Goal: Book appointment/travel/reservation

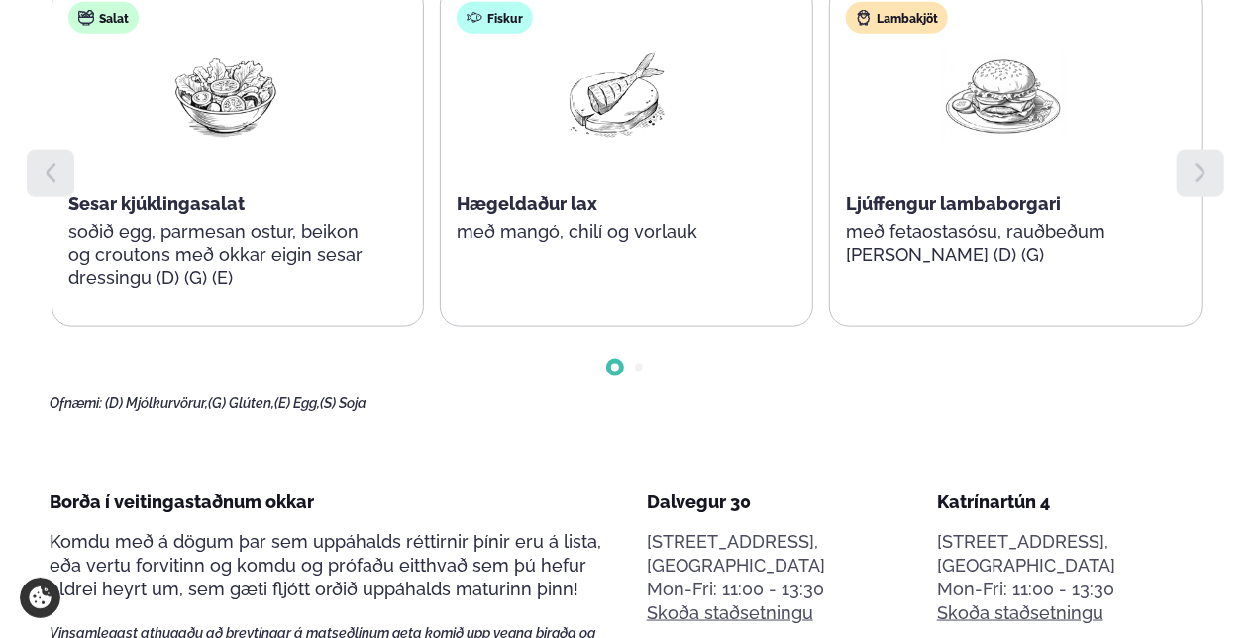
scroll to position [1089, 0]
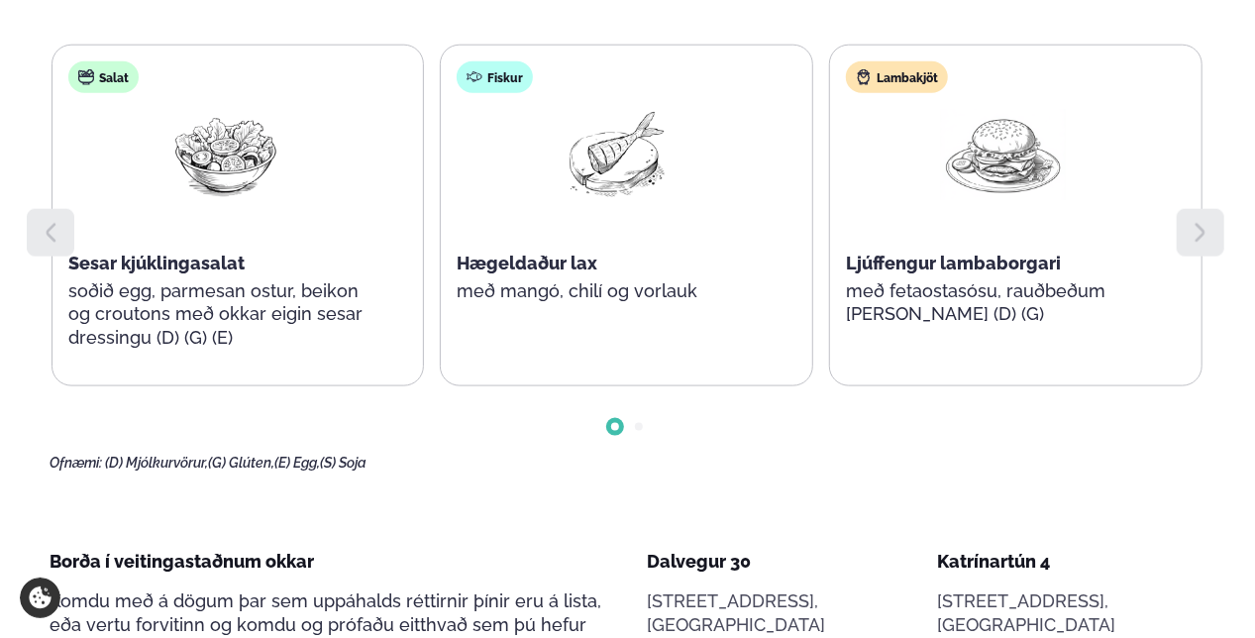
click at [1188, 221] on icon at bounding box center [1200, 233] width 24 height 24
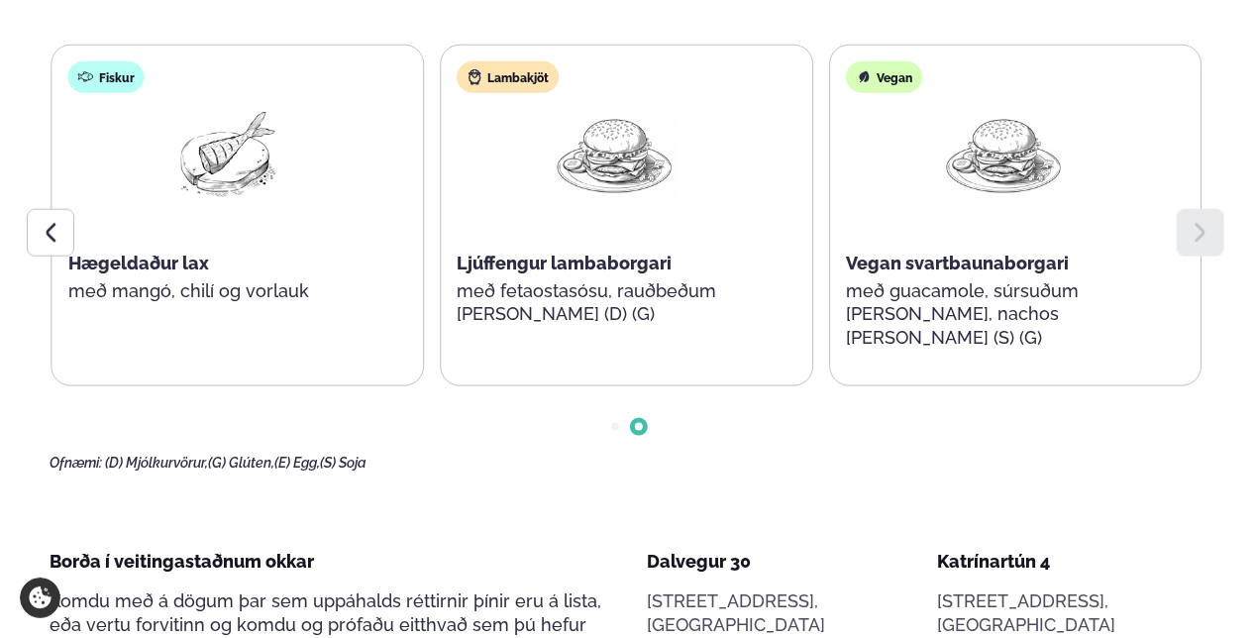
click at [1188, 221] on icon at bounding box center [1200, 233] width 24 height 24
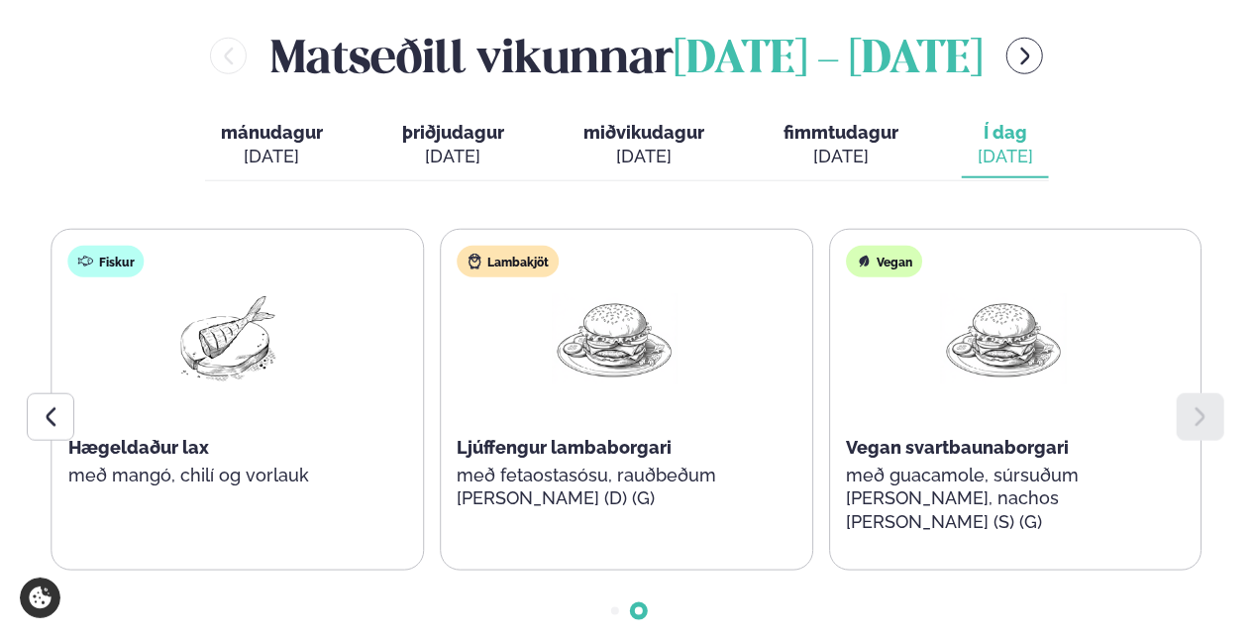
scroll to position [891, 0]
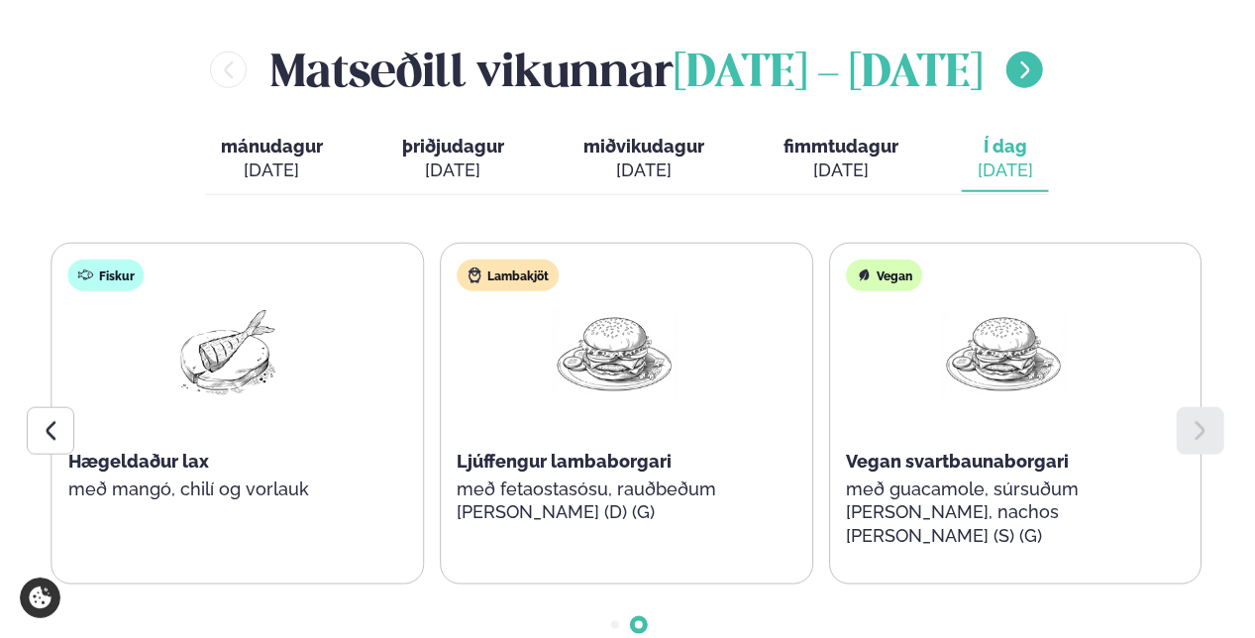
click at [1036, 59] on icon "menu-btn-right" at bounding box center [1025, 70] width 22 height 22
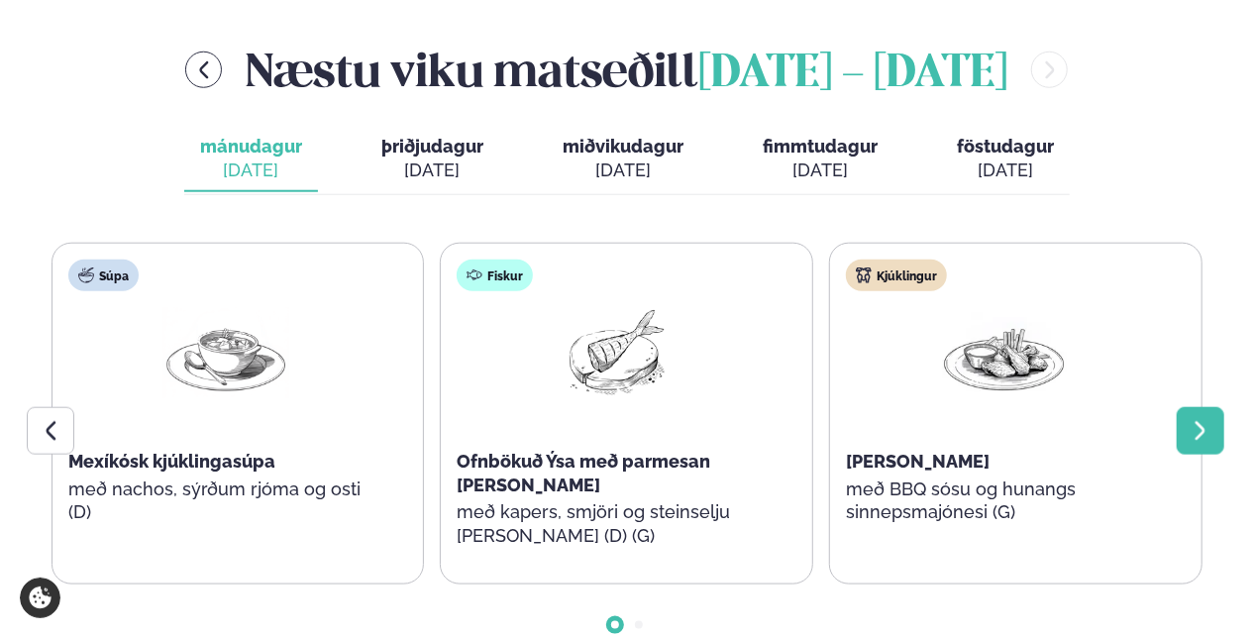
click at [1199, 419] on icon at bounding box center [1200, 431] width 24 height 24
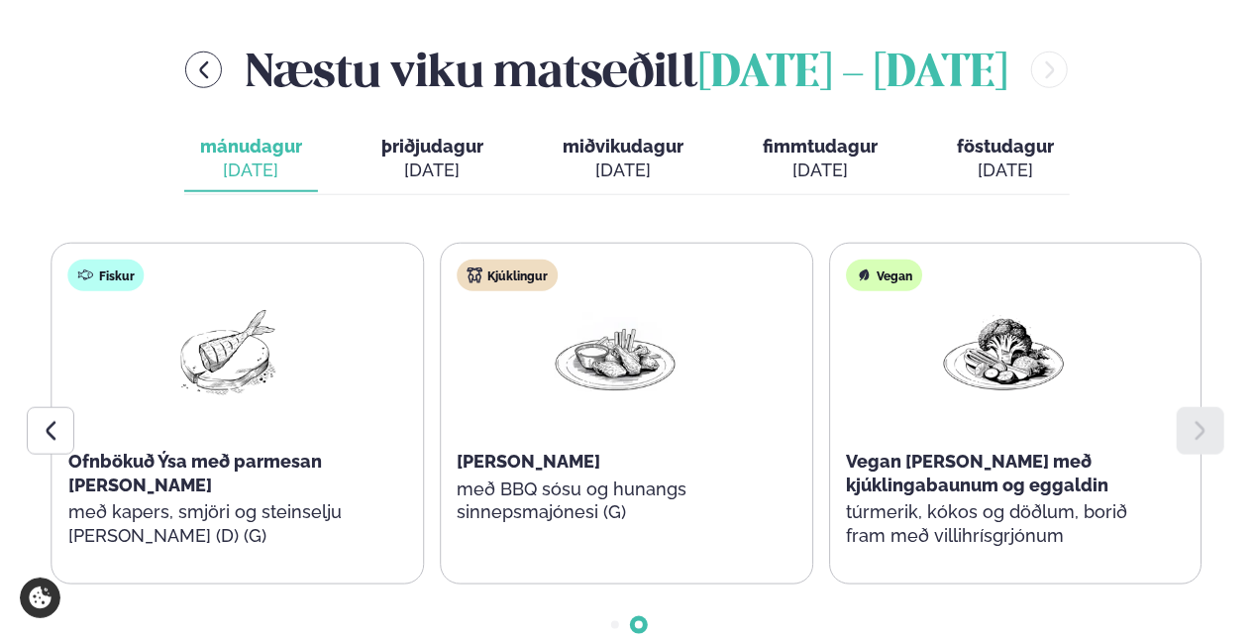
click at [409, 136] on span "þriðjudagur" at bounding box center [432, 146] width 102 height 21
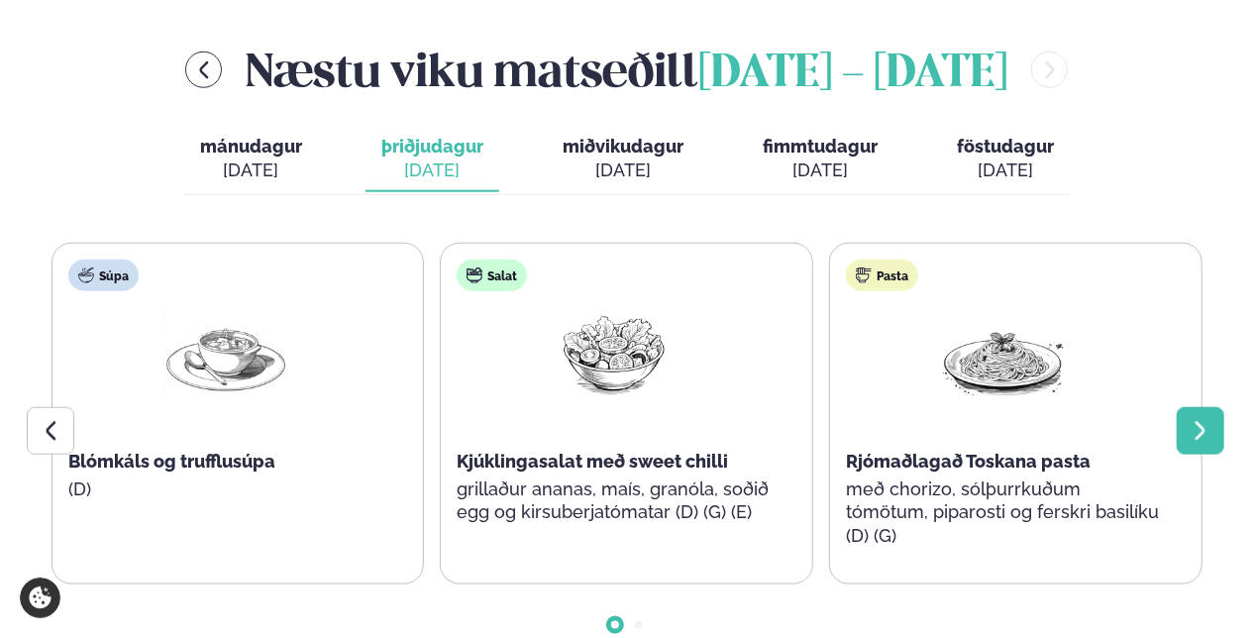
click at [1181, 407] on div at bounding box center [1200, 431] width 48 height 48
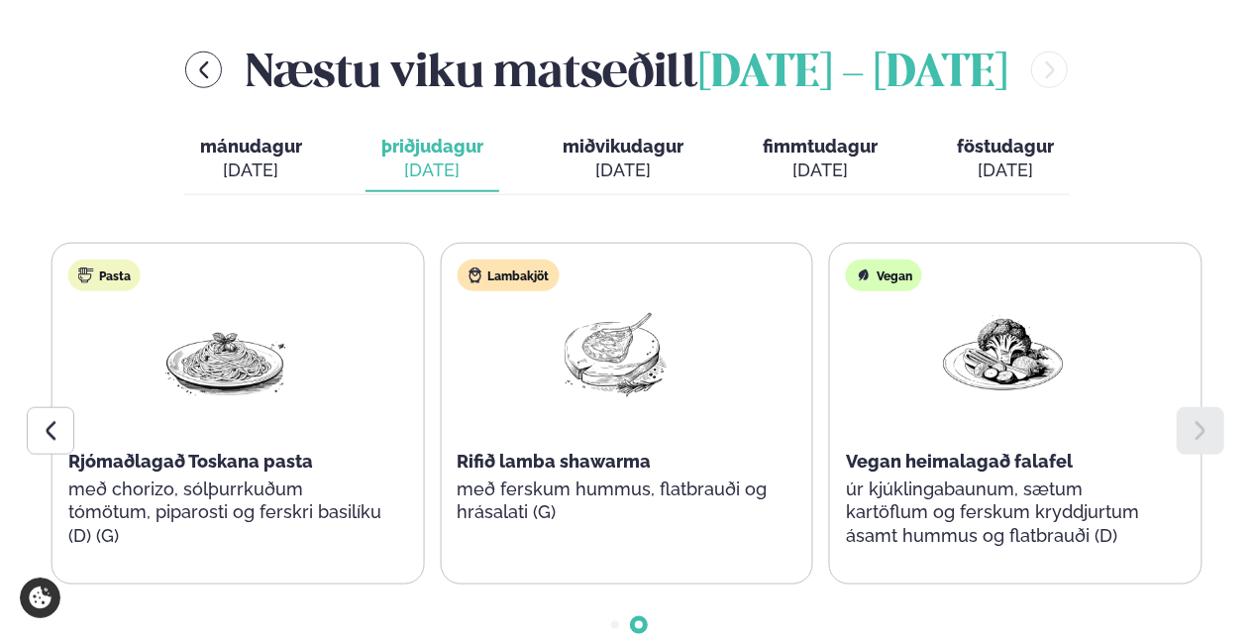
click at [1181, 407] on div at bounding box center [1200, 431] width 48 height 48
click at [596, 158] on div "[DATE]" at bounding box center [622, 170] width 121 height 24
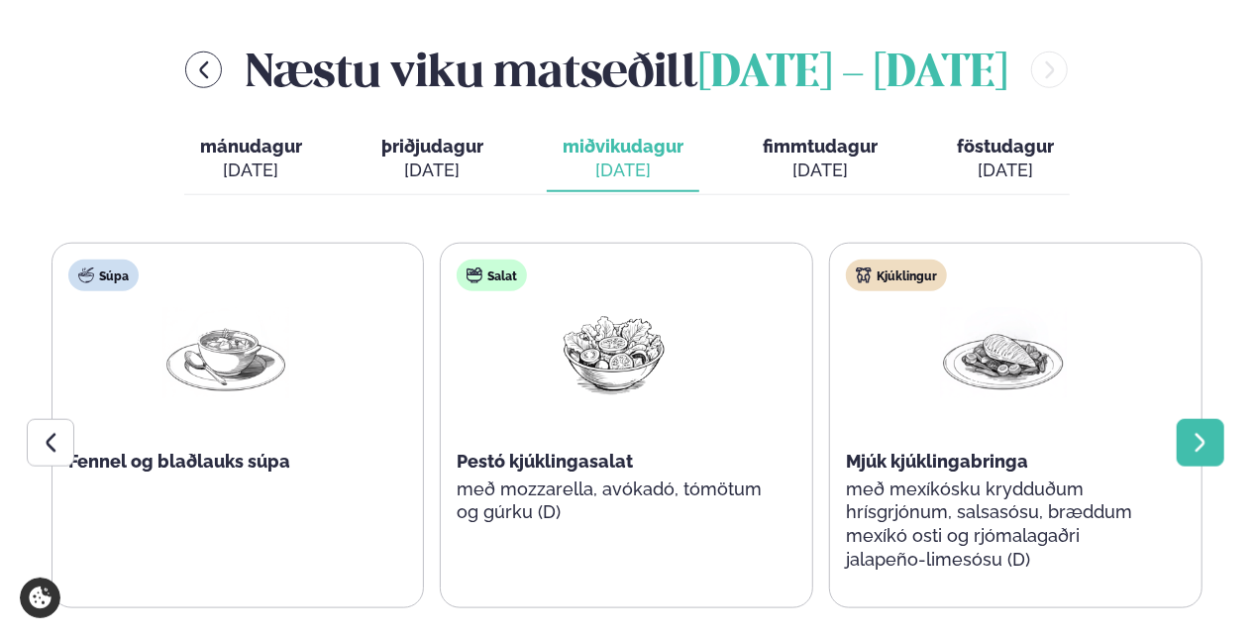
click at [1200, 433] on icon at bounding box center [1200, 442] width 10 height 19
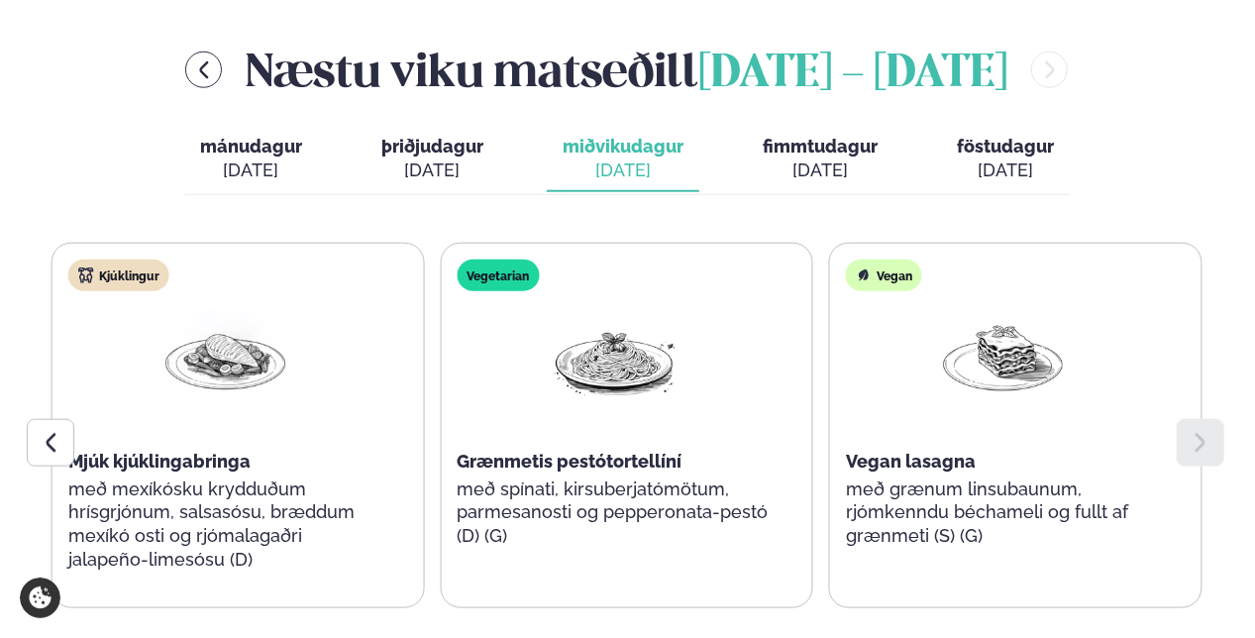
click at [1200, 433] on icon at bounding box center [1200, 442] width 10 height 19
click at [835, 158] on div "[DATE]" at bounding box center [819, 170] width 115 height 24
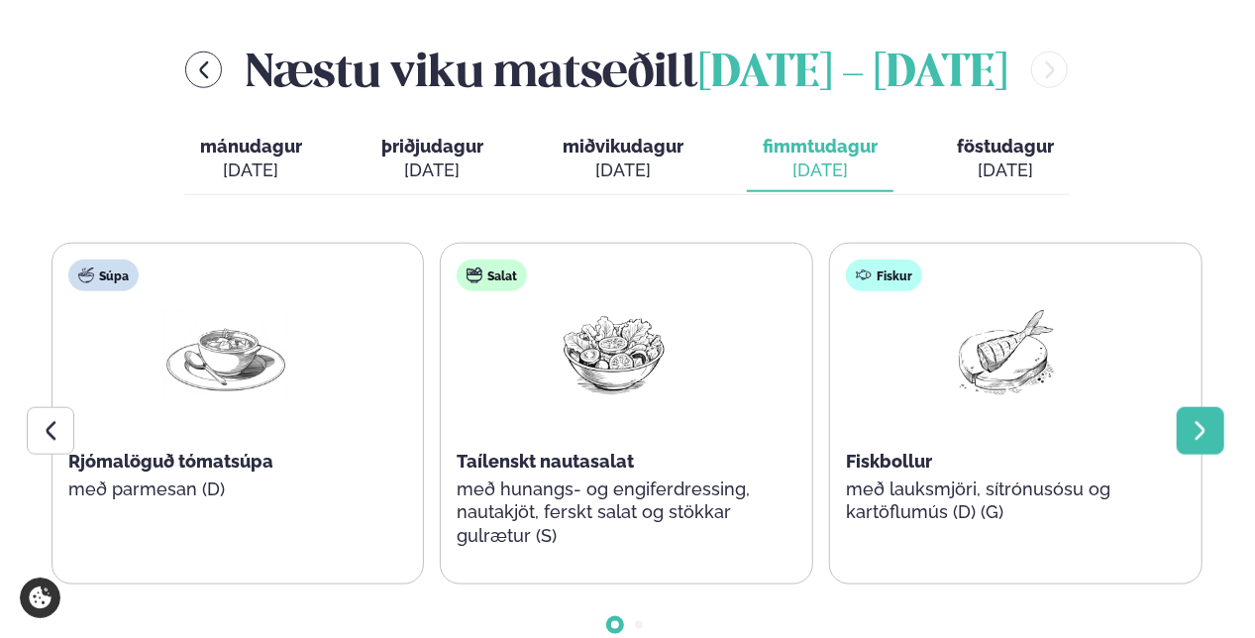
click at [1191, 407] on div at bounding box center [1200, 431] width 48 height 48
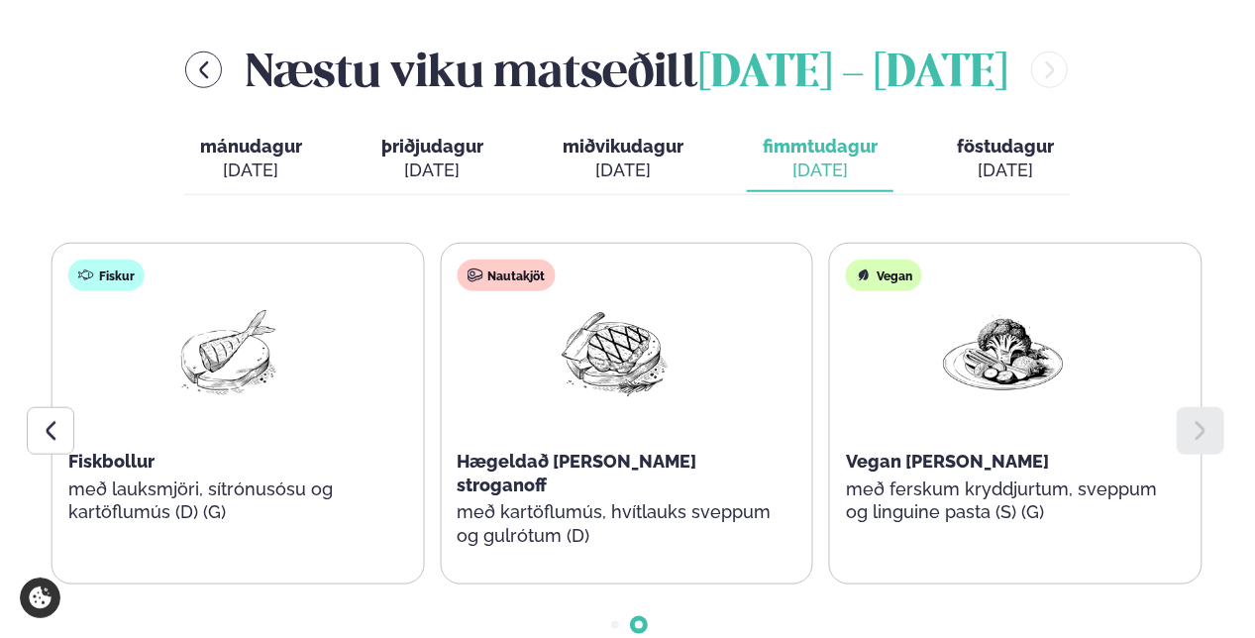
click at [1191, 407] on div at bounding box center [1200, 431] width 48 height 48
click at [1011, 136] on span "föstudagur" at bounding box center [1005, 146] width 97 height 21
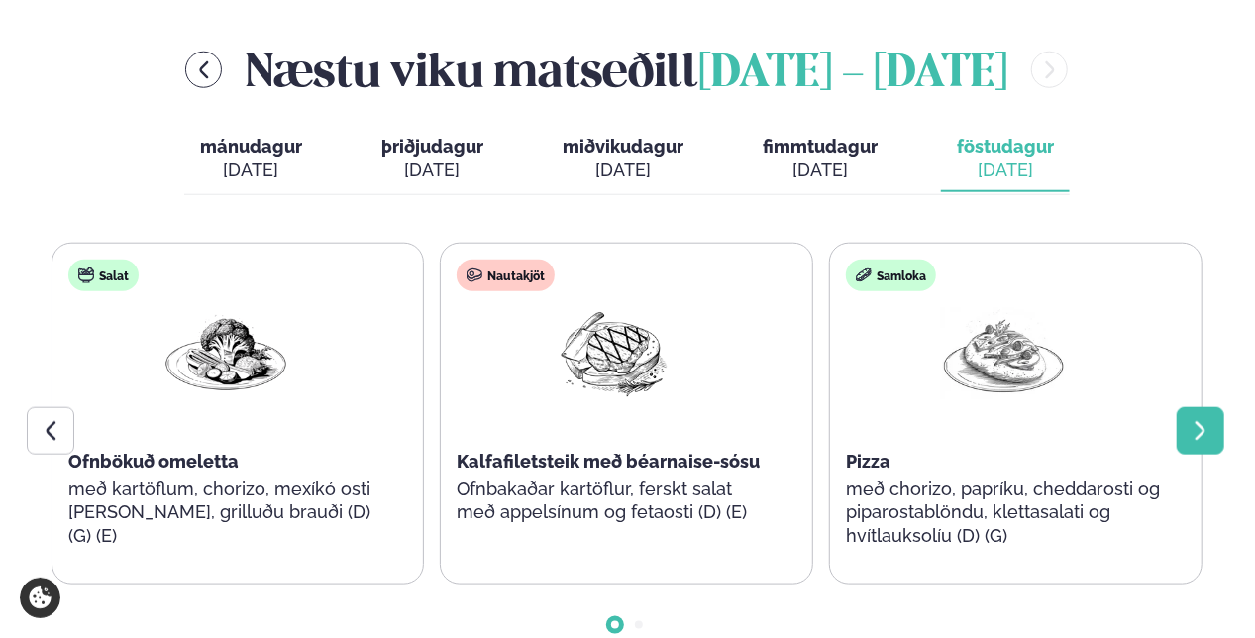
click at [1195, 419] on icon at bounding box center [1200, 431] width 24 height 24
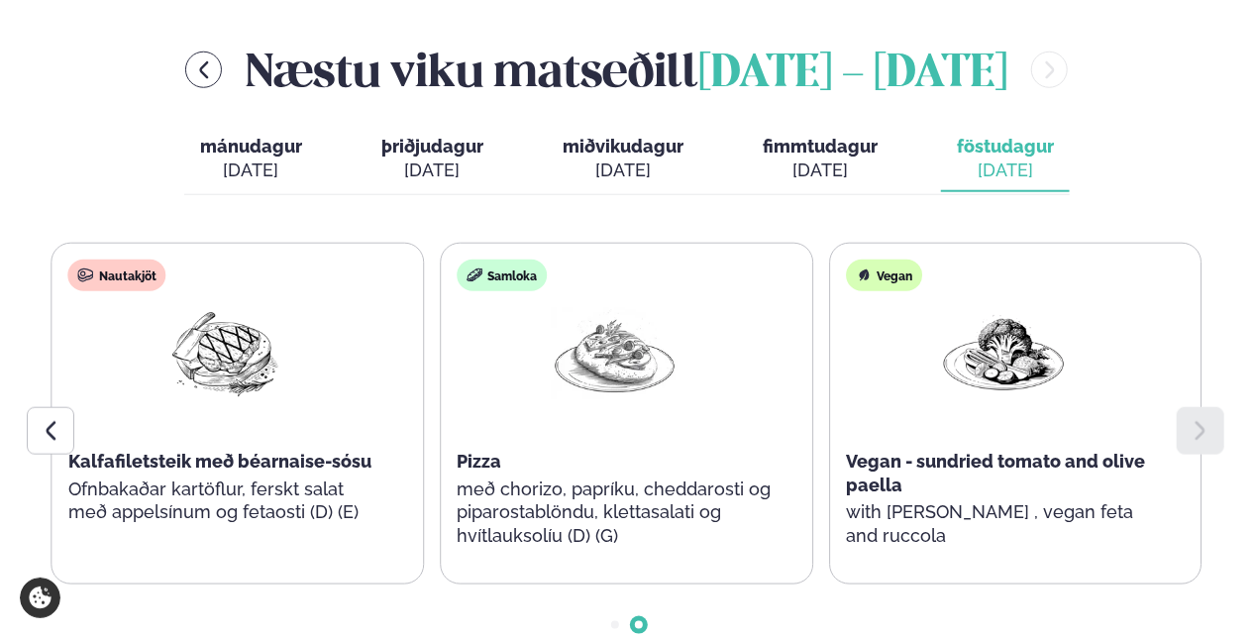
click at [1195, 419] on icon at bounding box center [1200, 431] width 24 height 24
